Goal: Information Seeking & Learning: Learn about a topic

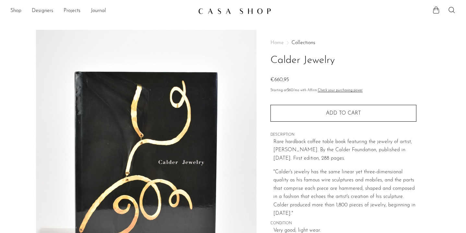
drag, startPoint x: 341, startPoint y: 62, endPoint x: 273, endPoint y: 55, distance: 67.7
click at [273, 55] on h1 "Calder Jewelry" at bounding box center [343, 60] width 146 height 17
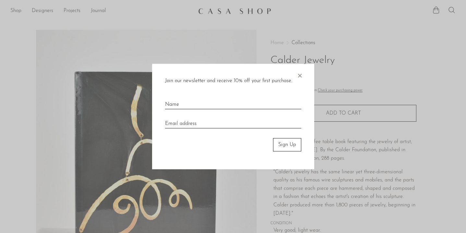
click at [299, 75] on span "×" at bounding box center [299, 74] width 6 height 21
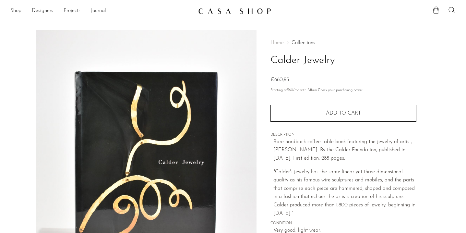
scroll to position [143, 0]
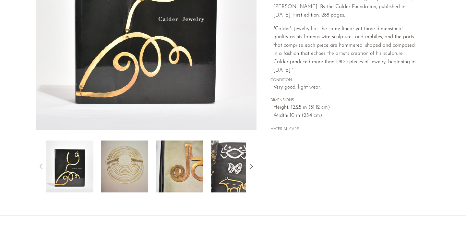
click at [251, 166] on icon at bounding box center [251, 166] width 8 height 8
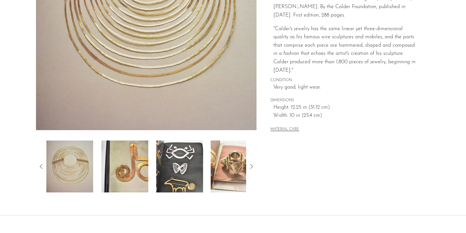
click at [252, 165] on icon at bounding box center [251, 166] width 3 height 5
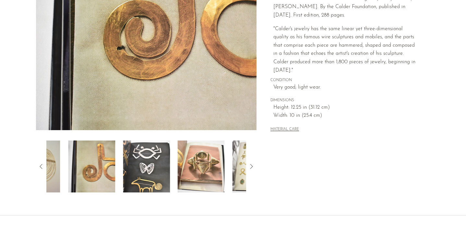
click at [252, 165] on icon at bounding box center [251, 166] width 3 height 5
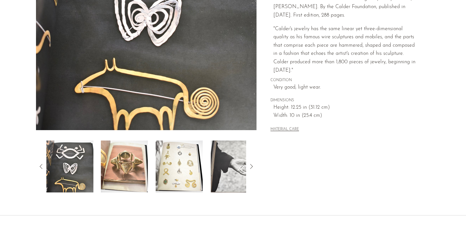
click at [220, 165] on img at bounding box center [234, 166] width 47 height 52
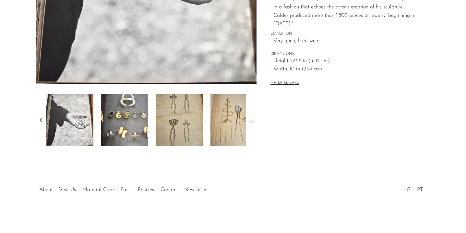
scroll to position [0, 0]
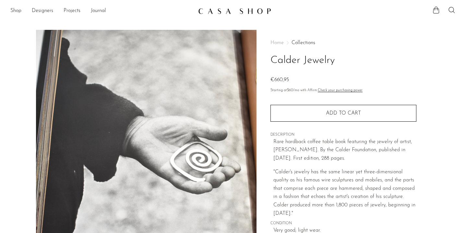
drag, startPoint x: 348, startPoint y: 58, endPoint x: 273, endPoint y: 60, distance: 74.5
click at [273, 60] on h1 "Calder Jewelry" at bounding box center [343, 60] width 146 height 17
copy h1 "Calder Jewelry"
click at [301, 57] on h1 "Calder Jewelry" at bounding box center [343, 60] width 146 height 17
drag, startPoint x: 300, startPoint y: 60, endPoint x: 269, endPoint y: 55, distance: 31.1
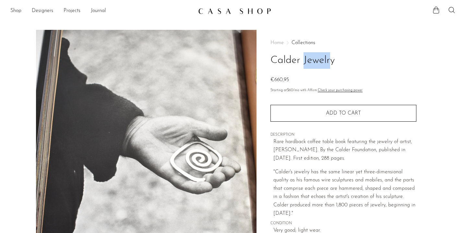
click at [269, 55] on div "Home Collections Calder Jewelry €660,95 Starting at $60 /mo with Affirm. Check …" at bounding box center [342, 182] width 173 height 305
copy h1 "Calder"
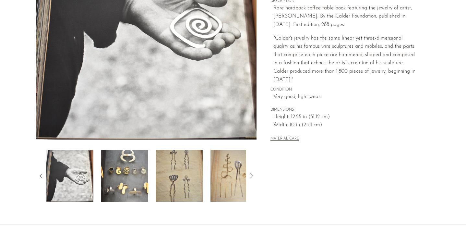
scroll to position [189, 0]
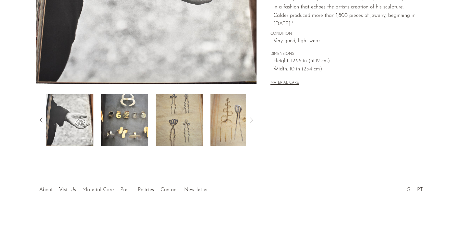
click at [177, 121] on img at bounding box center [179, 120] width 47 height 52
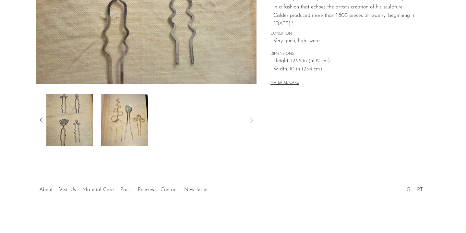
click at [75, 119] on img at bounding box center [69, 120] width 47 height 52
click at [39, 120] on icon at bounding box center [41, 120] width 8 height 8
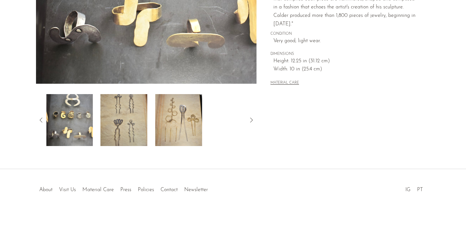
click at [76, 117] on img at bounding box center [69, 120] width 47 height 52
